Goal: Transaction & Acquisition: Book appointment/travel/reservation

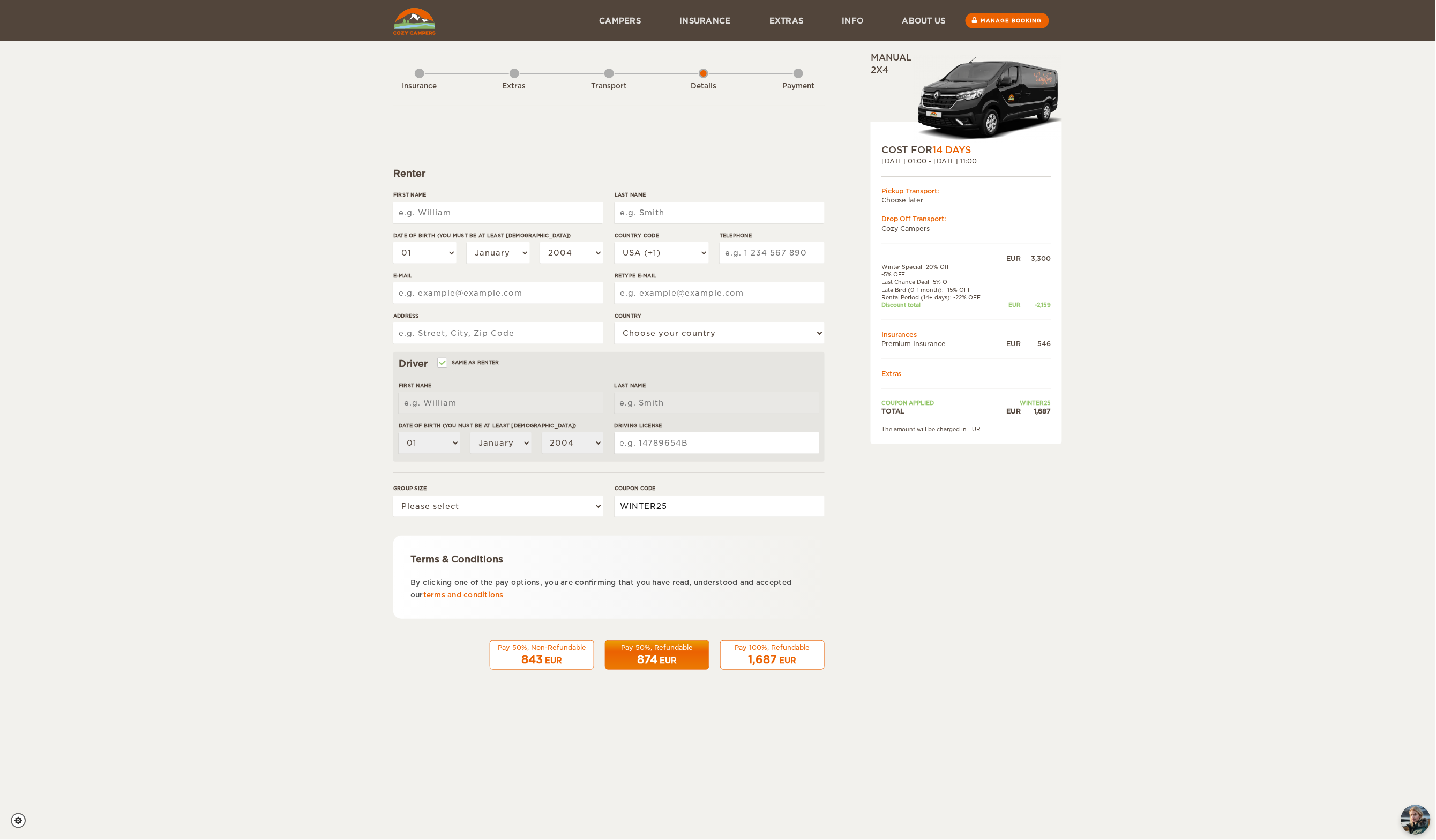
drag, startPoint x: 717, startPoint y: 509, endPoint x: 588, endPoint y: 508, distance: 129.0
click at [588, 508] on div "Group size Please select 1 2 3 Coupon code WINTER25" at bounding box center [609, 504] width 431 height 40
drag, startPoint x: 709, startPoint y: 510, endPoint x: 539, endPoint y: 516, distance: 170.1
click at [539, 516] on div "Group size Please select 1 2 3 Coupon code e" at bounding box center [609, 504] width 431 height 40
type input "epiciceland"
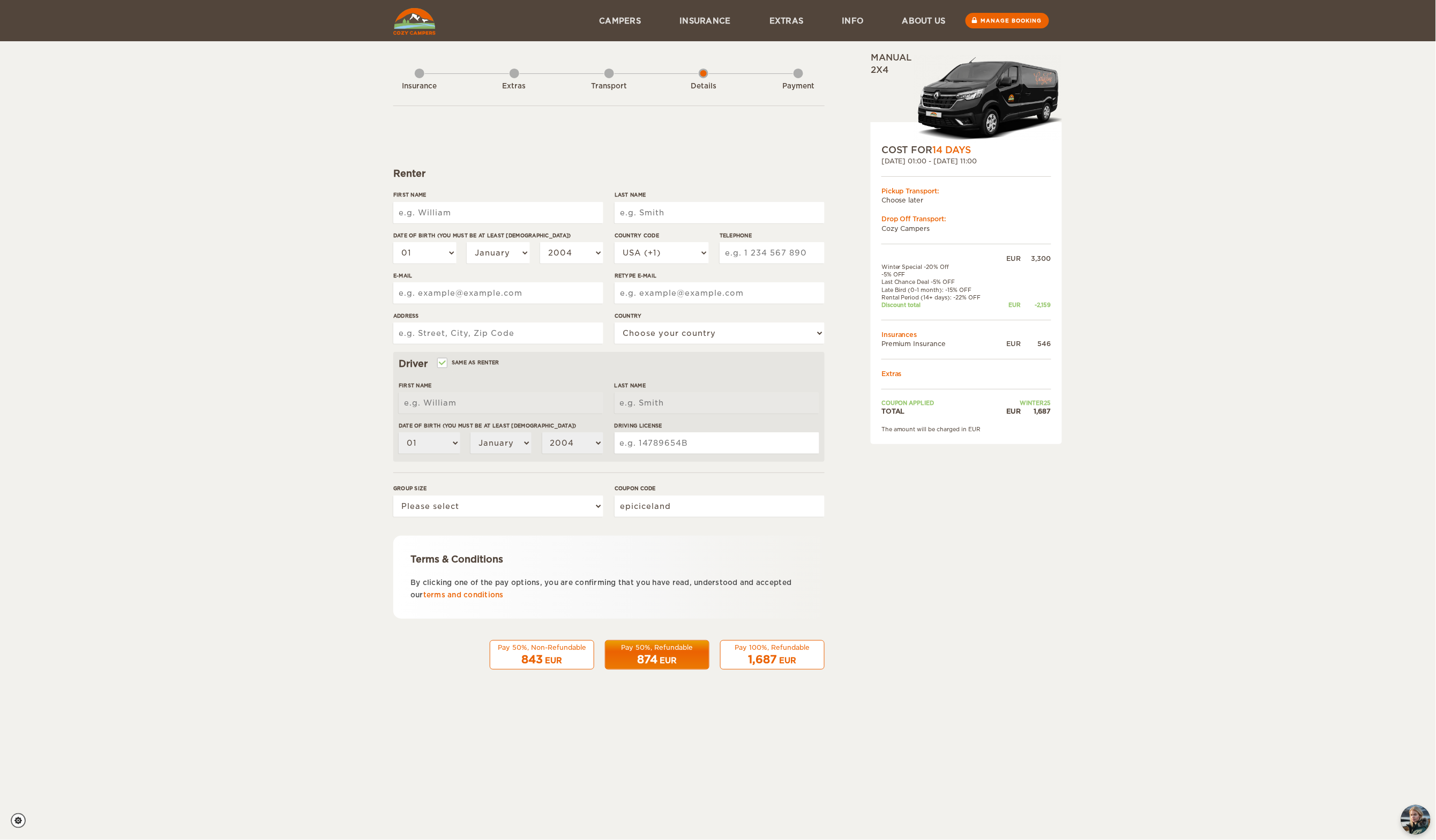
click at [819, 658] on button "Pay 100%, Refundable 1,687 EUR" at bounding box center [772, 655] width 105 height 30
click at [704, 441] on input "Driving License" at bounding box center [717, 443] width 205 height 21
drag, startPoint x: 1073, startPoint y: 498, endPoint x: 1067, endPoint y: 498, distance: 6.0
click at [1072, 498] on div "Expand Collapse Total 1,687 EUR Manual 2x4 COST FOR 14 Days [DATE] 01:00 - [DAT…" at bounding box center [718, 348] width 1436 height 696
